Goal: Register for event/course: Sign up to attend an event or enroll in a course

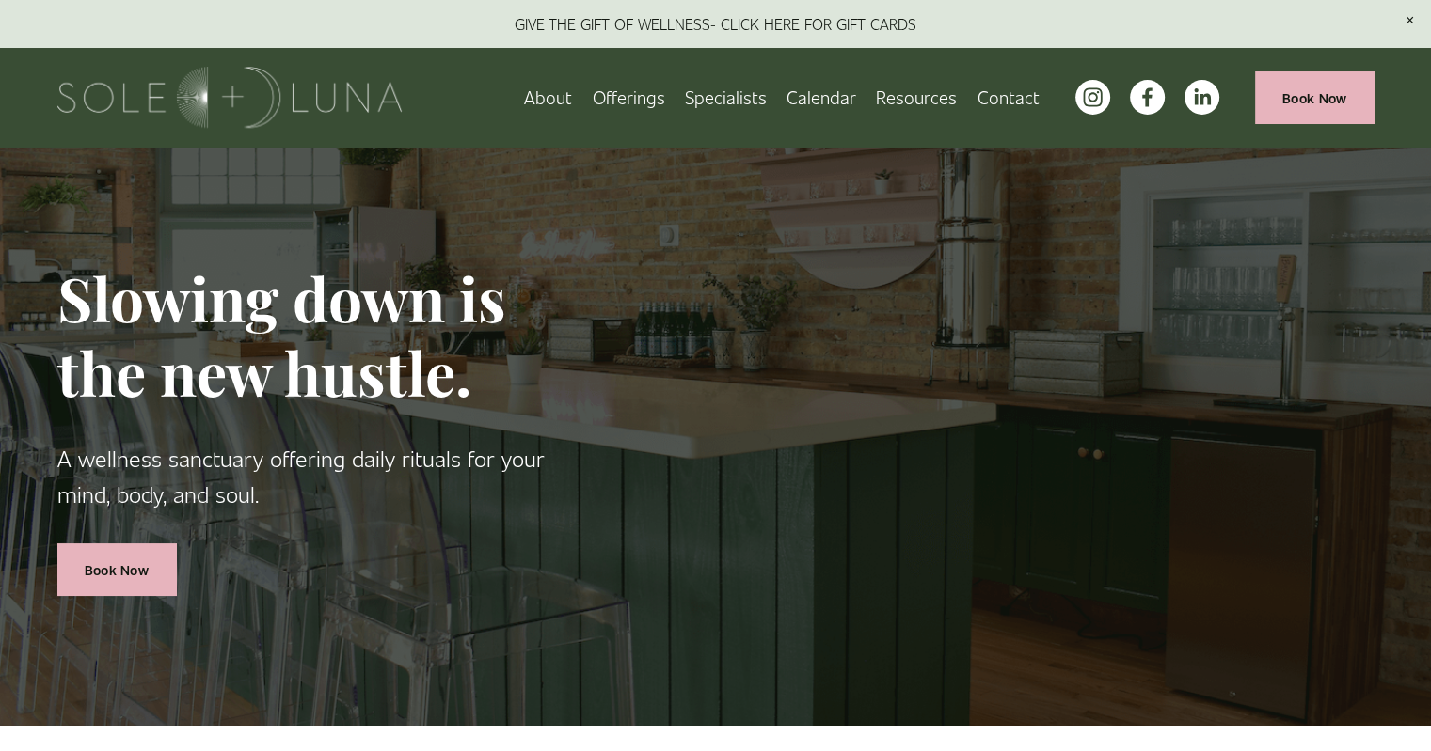
click at [743, 93] on link "Specialists" at bounding box center [726, 97] width 82 height 33
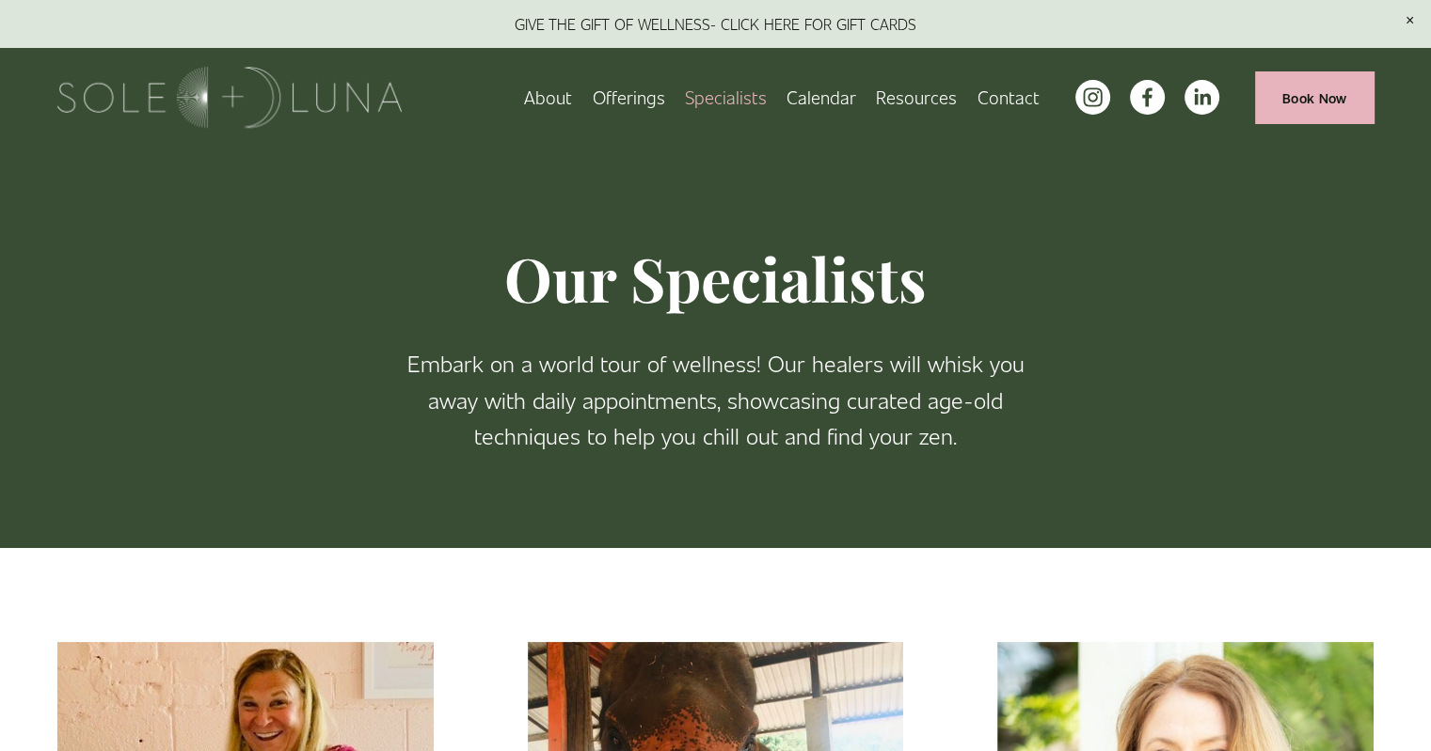
click at [813, 88] on link "Calendar" at bounding box center [821, 97] width 70 height 33
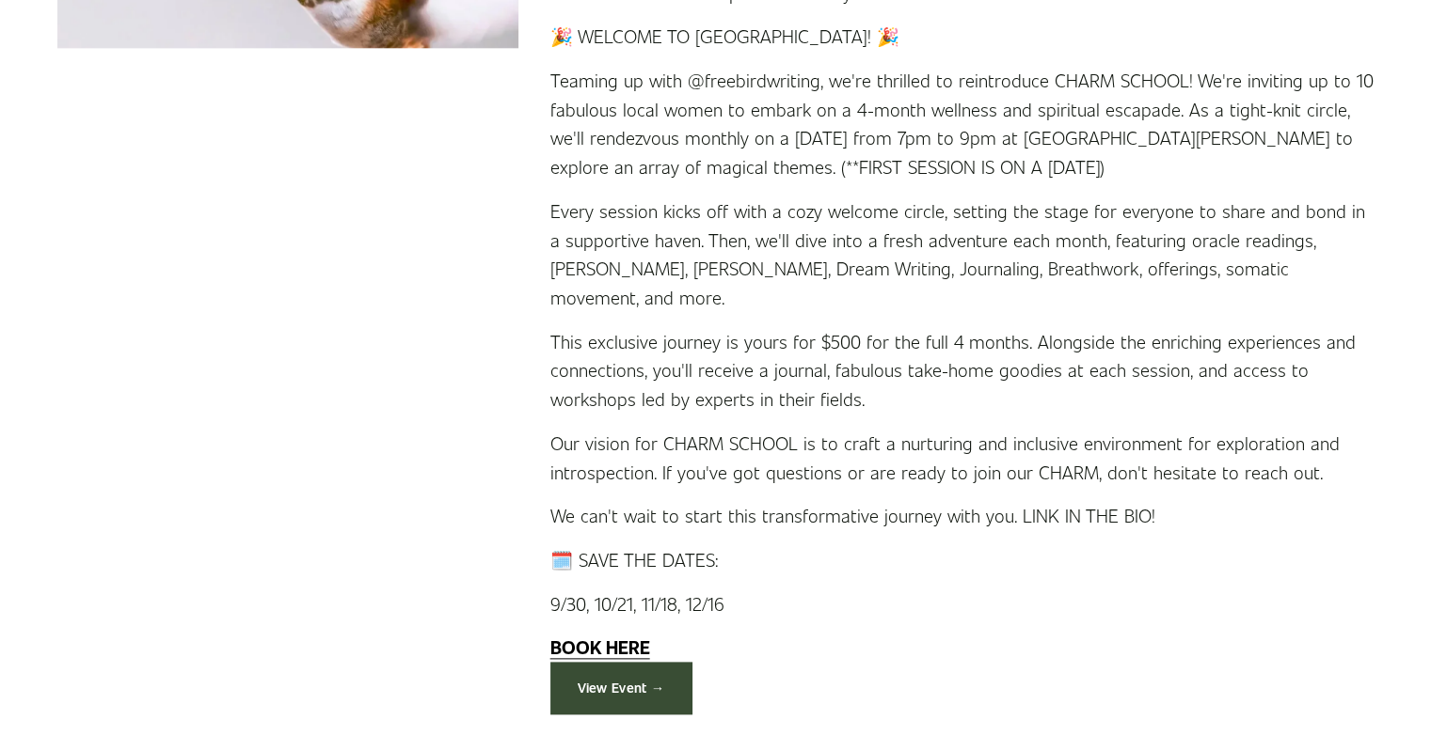
scroll to position [2112, 0]
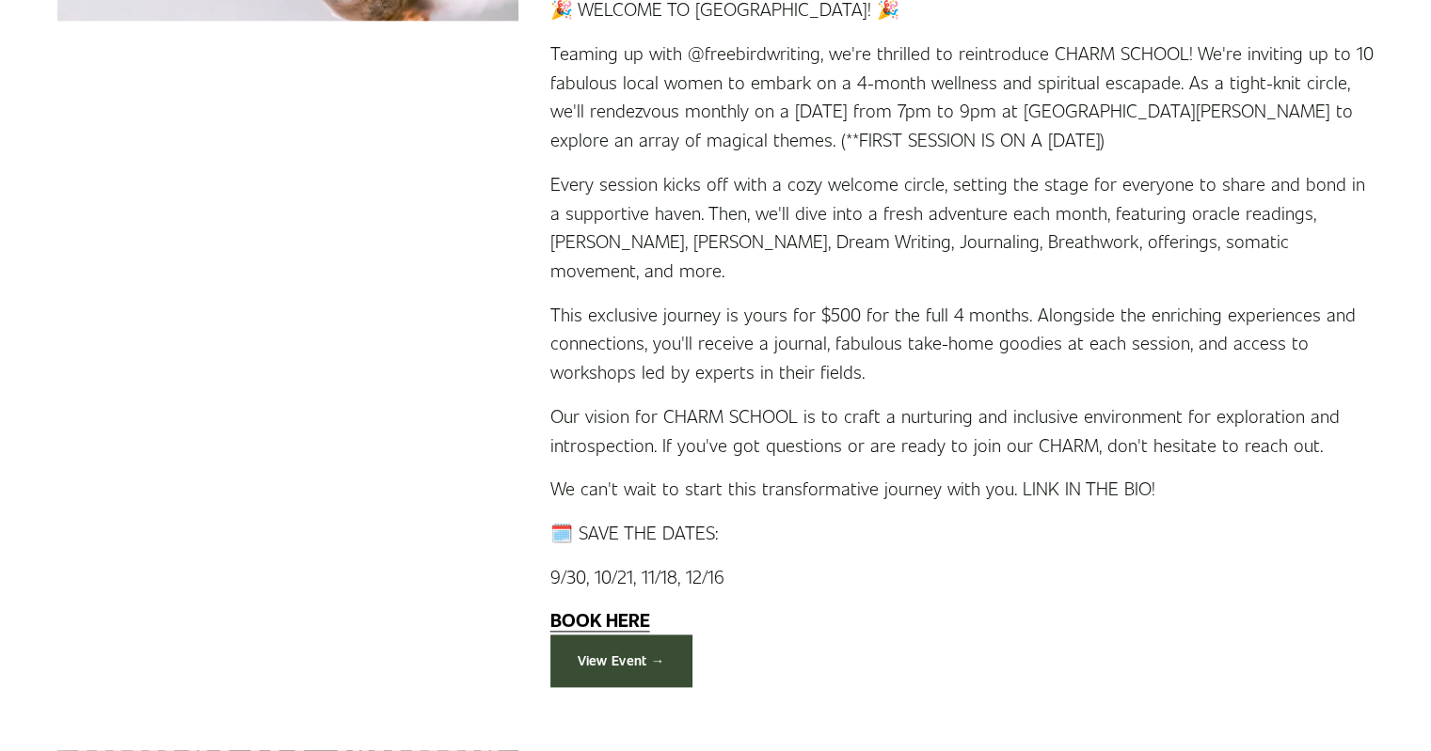
click at [611, 635] on link "View Event →" at bounding box center [621, 661] width 142 height 52
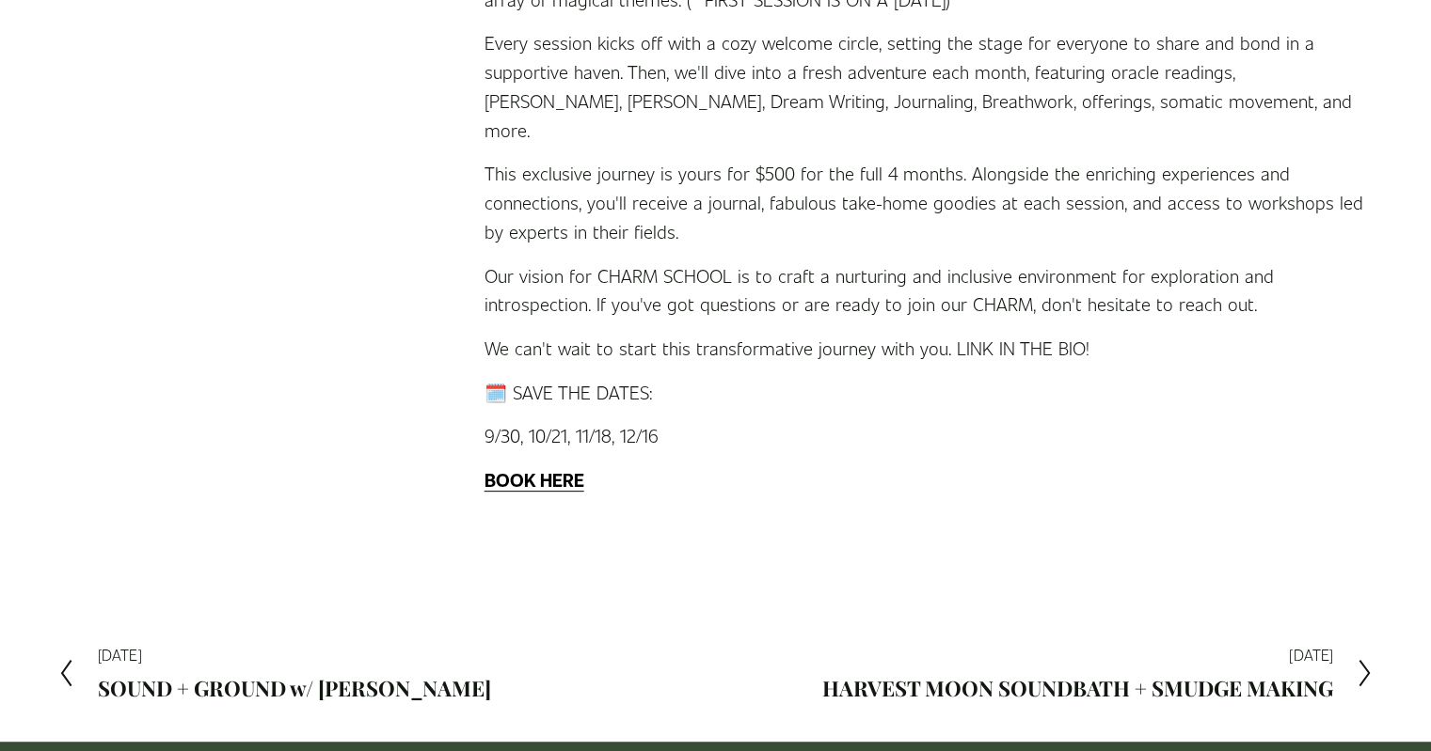
scroll to position [657, 0]
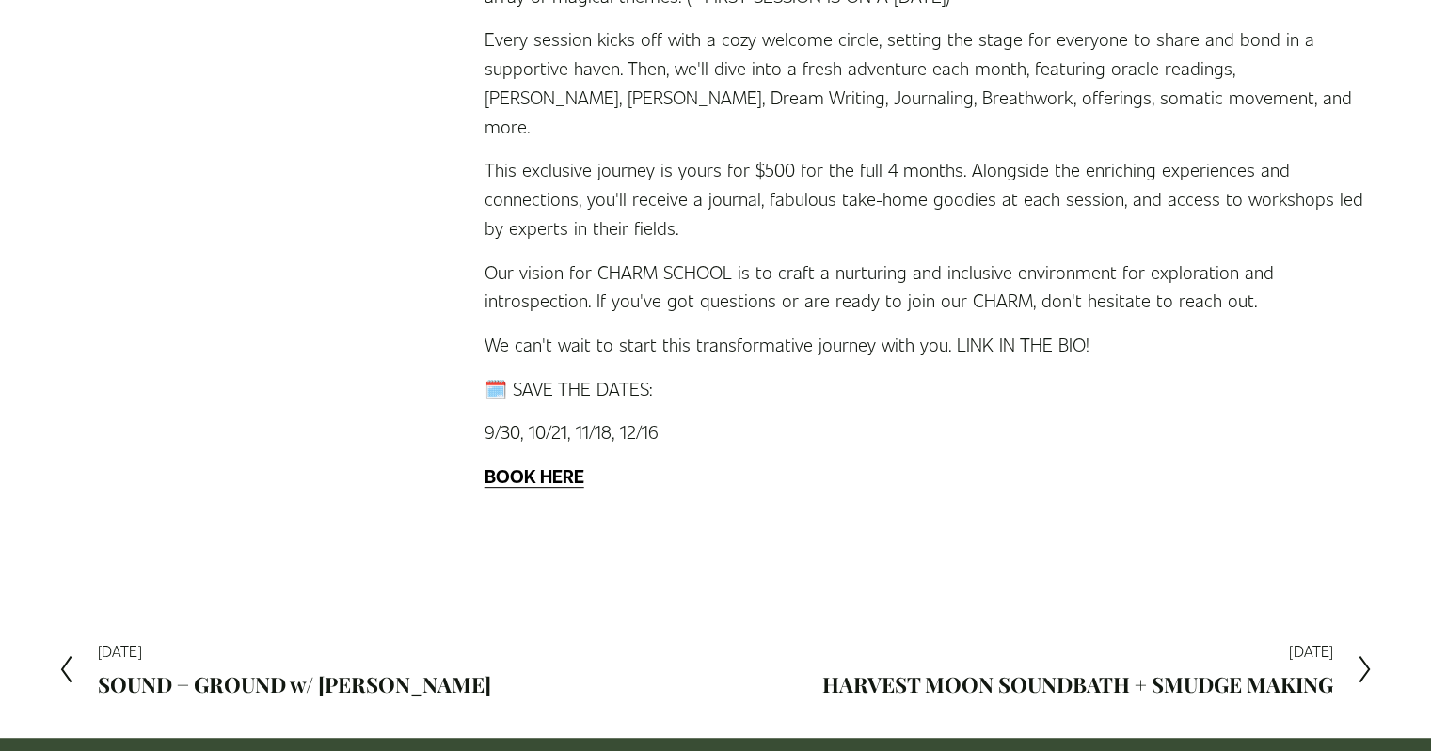
click at [554, 464] on strong "BOOK HERE" at bounding box center [534, 476] width 100 height 24
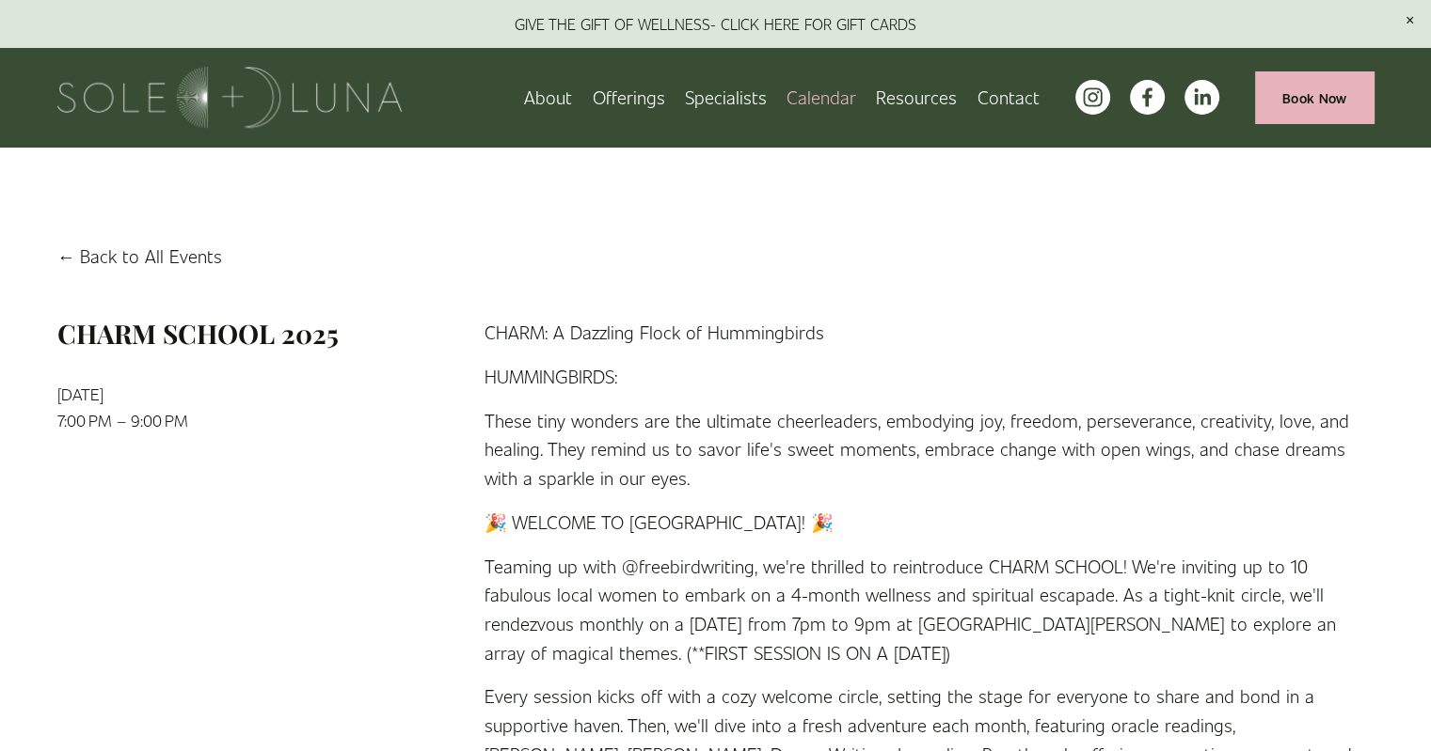
click at [719, 97] on link "Specialists" at bounding box center [726, 97] width 82 height 33
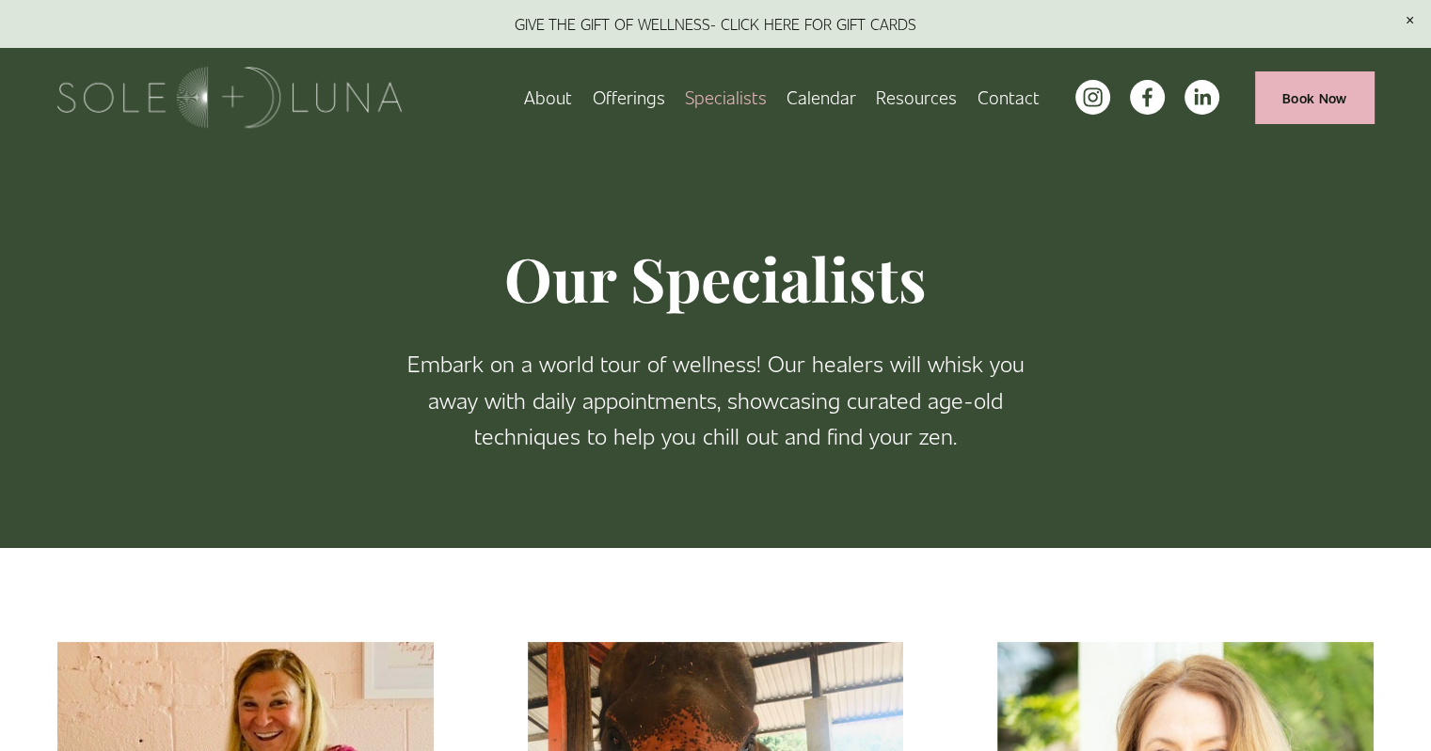
click at [643, 100] on span "Offerings" at bounding box center [628, 97] width 72 height 29
click at [0, 0] on span "Wellness Experiences" at bounding box center [0, 0] width 0 height 0
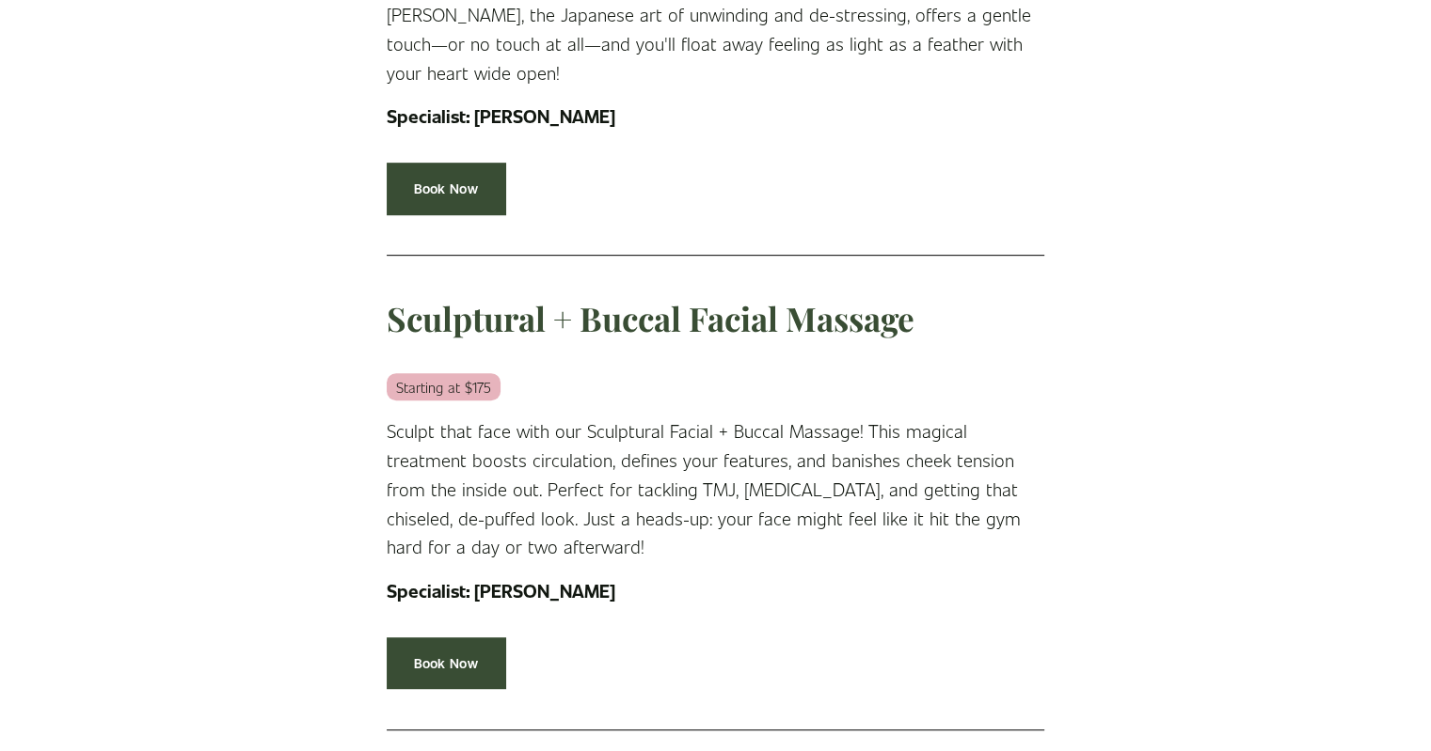
scroll to position [949, 0]
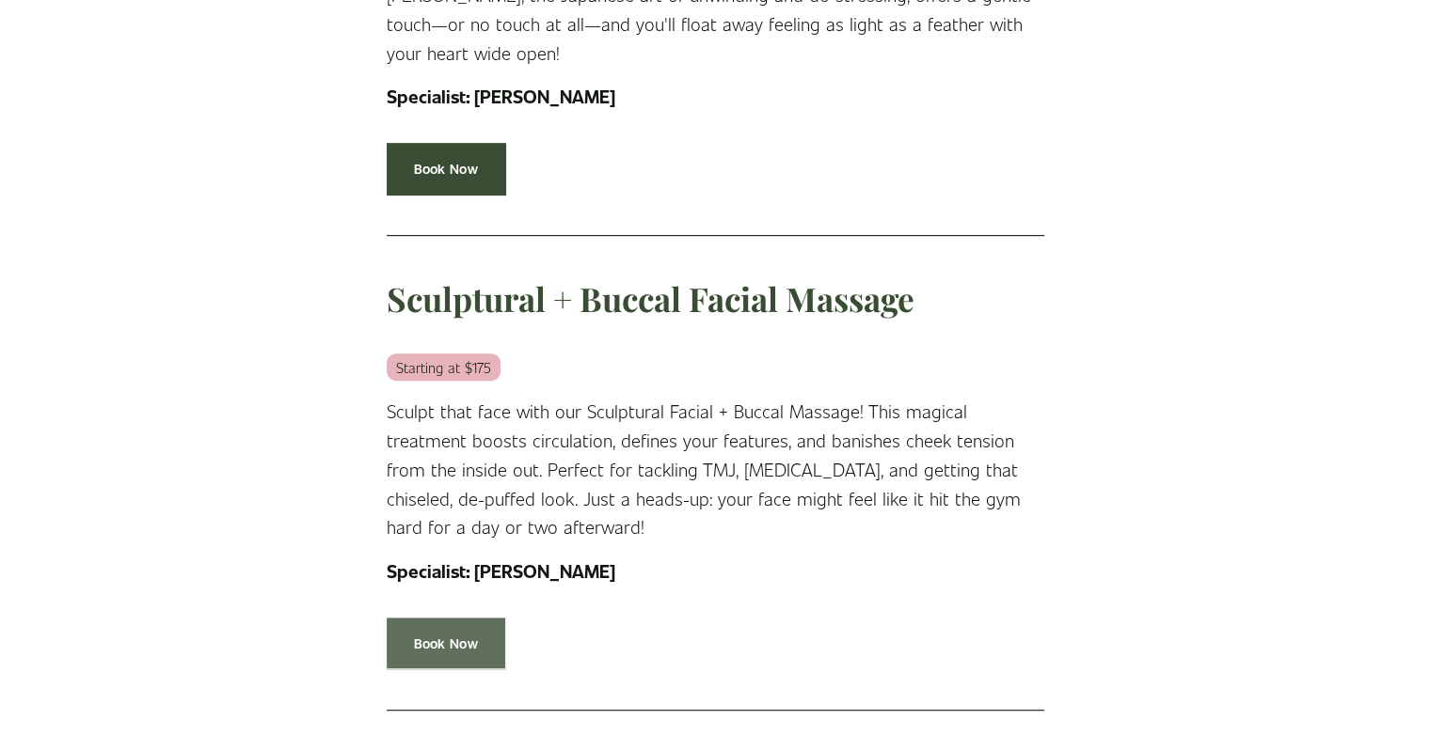
click at [467, 618] on link "Book Now" at bounding box center [446, 644] width 119 height 52
